Goal: Find specific page/section: Find specific page/section

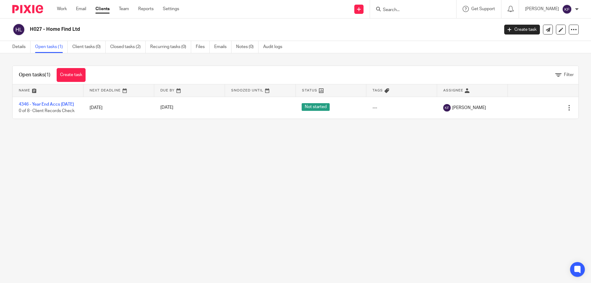
click at [387, 8] on input "Search" at bounding box center [409, 10] width 55 height 6
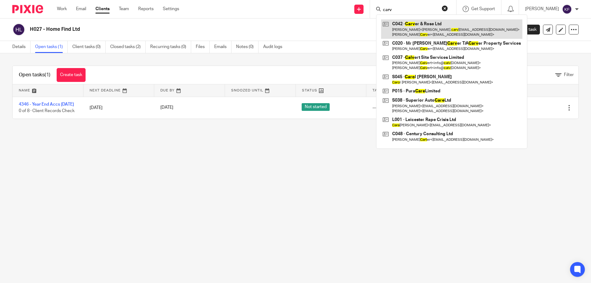
type input "carv"
click at [426, 32] on link at bounding box center [451, 28] width 141 height 19
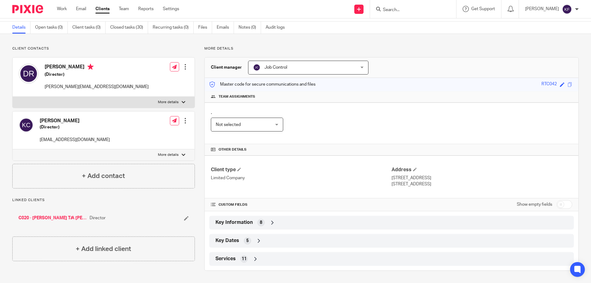
click at [269, 222] on icon at bounding box center [272, 223] width 6 height 6
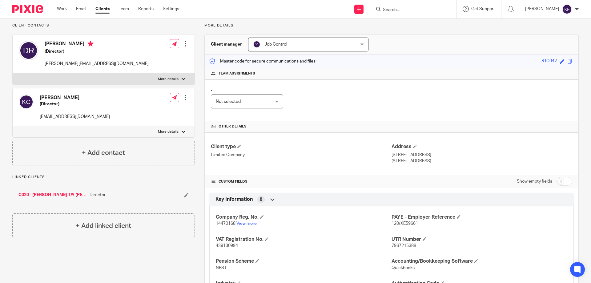
scroll to position [112, 0]
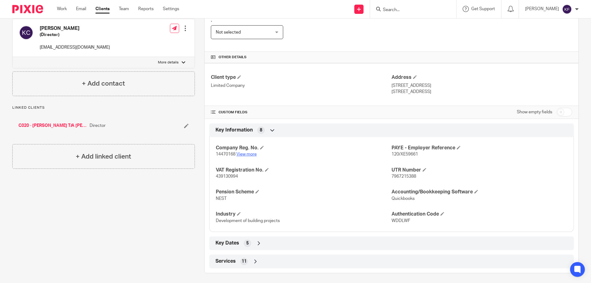
click at [253, 156] on link "View more" at bounding box center [247, 154] width 20 height 4
